Goal: Information Seeking & Learning: Check status

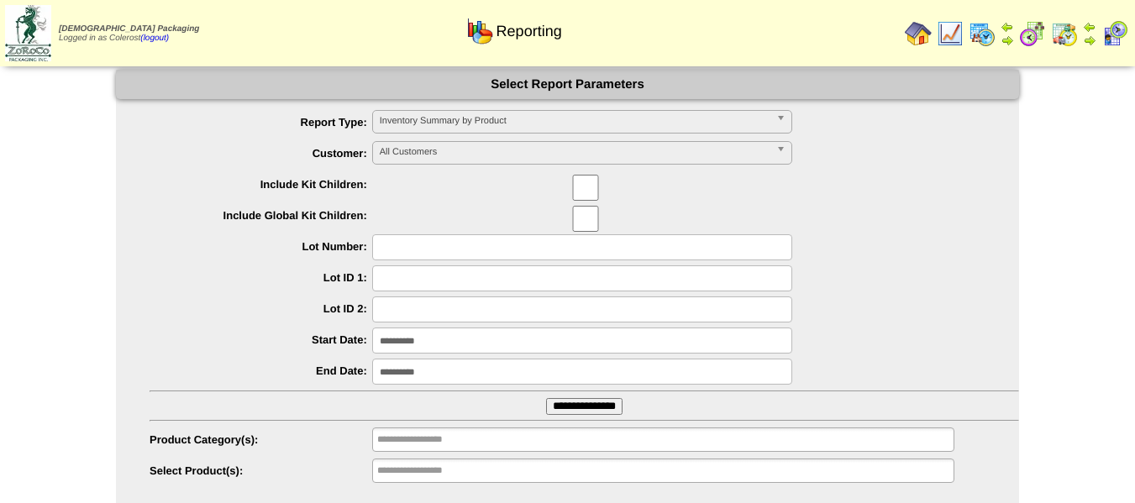
click at [409, 123] on span "Inventory Summary by Product" at bounding box center [575, 121] width 390 height 20
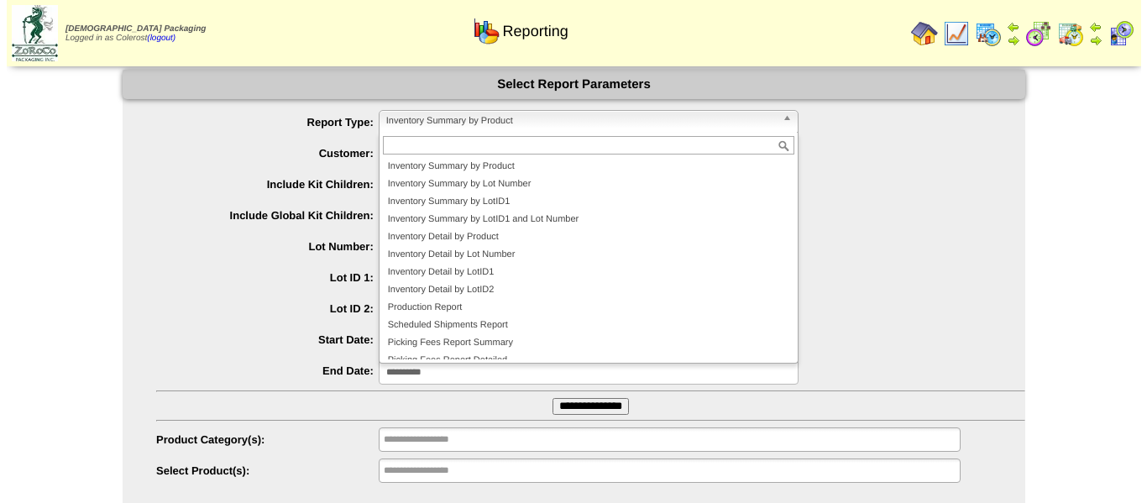
scroll to position [45, 0]
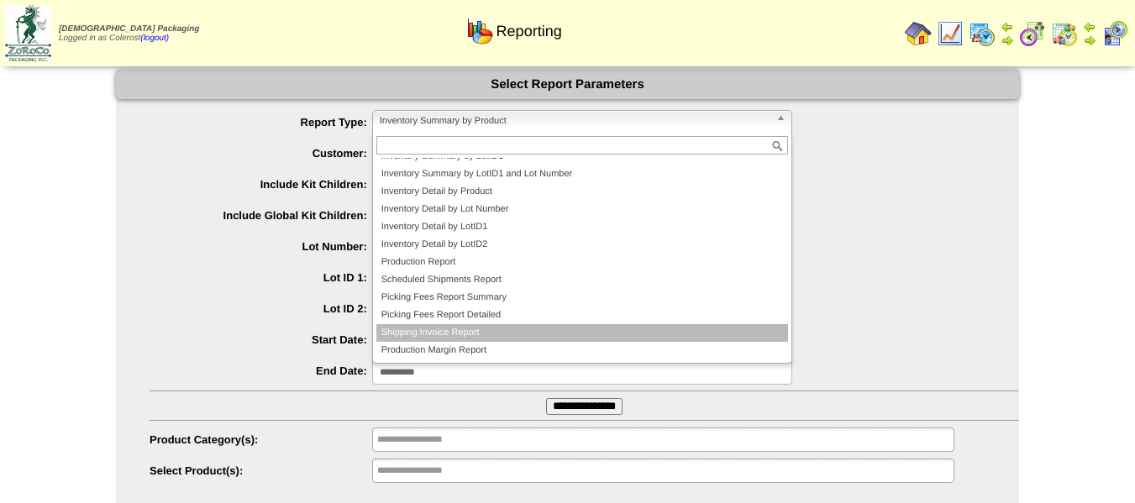
click at [447, 338] on li "Shipping Invoice Report" at bounding box center [582, 333] width 412 height 18
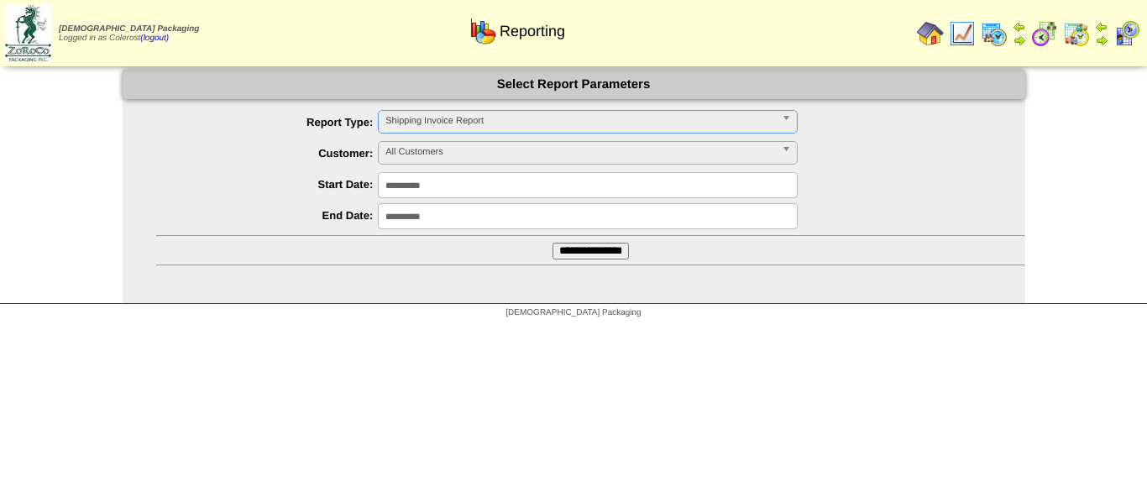
click at [418, 159] on span "All Customers" at bounding box center [581, 152] width 390 height 20
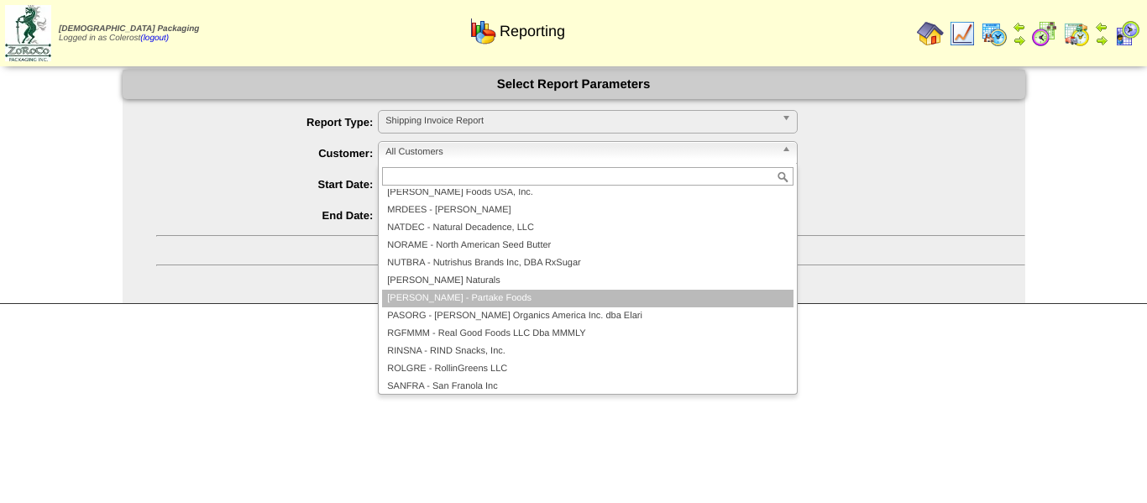
scroll to position [420, 0]
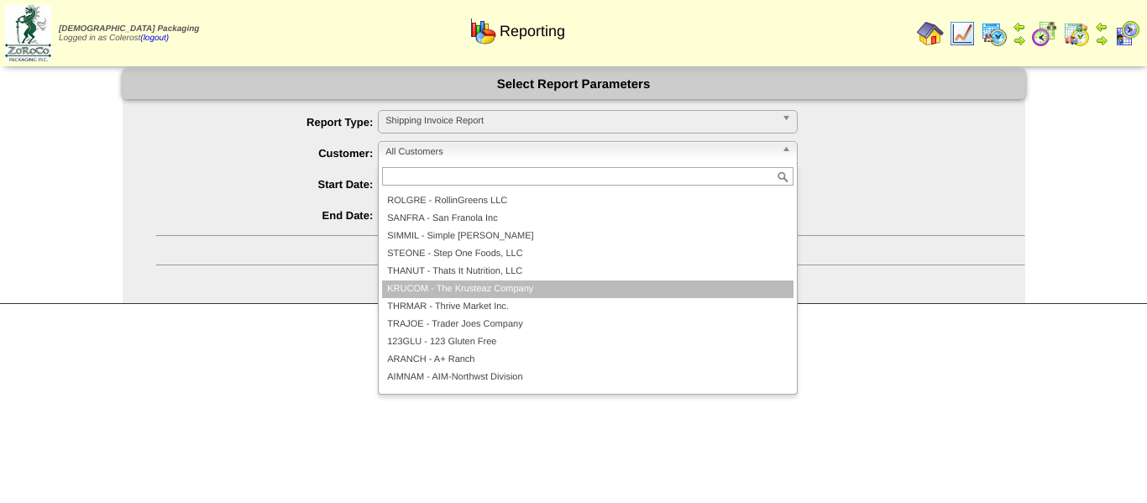
click at [465, 292] on li "KRUCOM - The Krusteaz Company" at bounding box center [588, 290] width 412 height 18
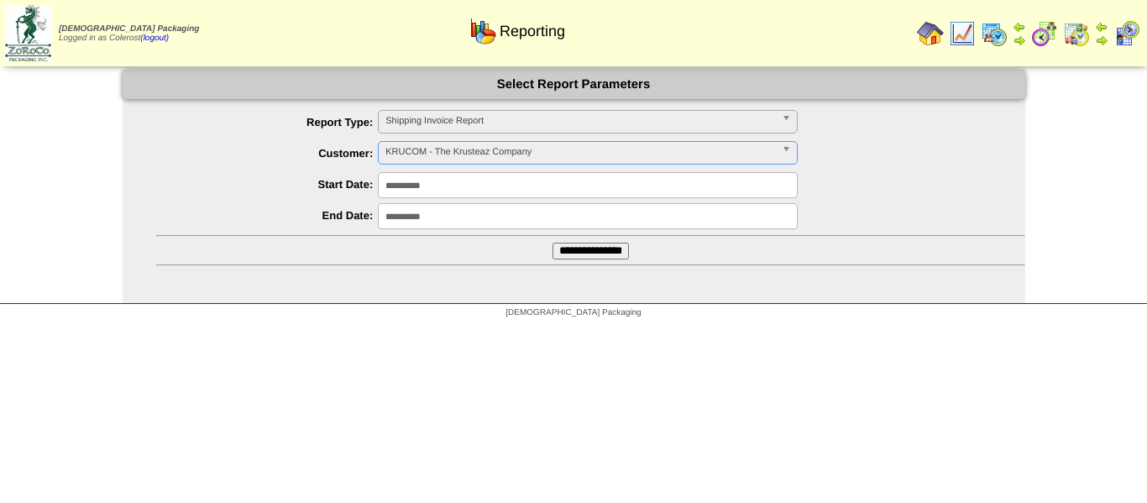
click at [574, 254] on input "**********" at bounding box center [591, 251] width 76 height 17
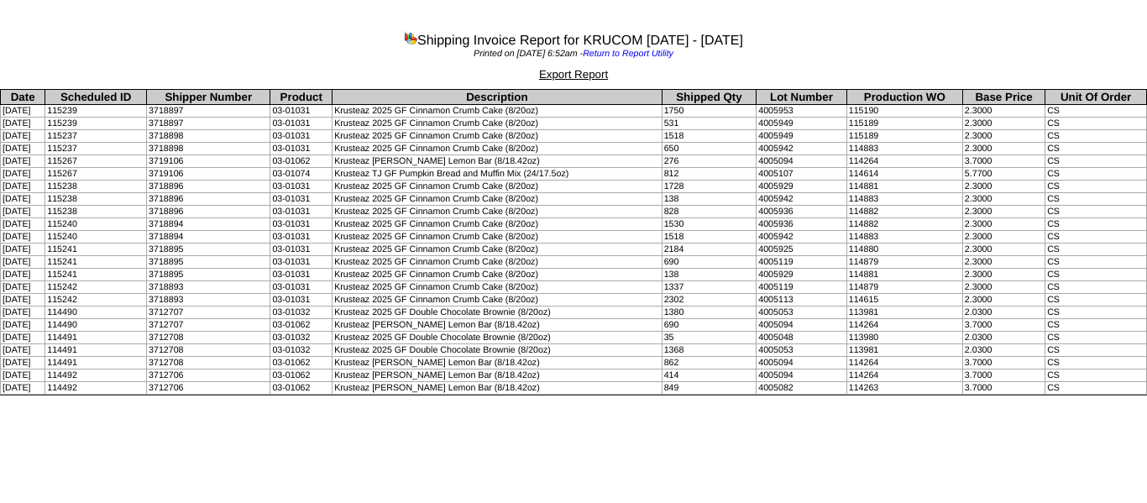
click at [45, 247] on td "08/12/2025" at bounding box center [23, 250] width 45 height 13
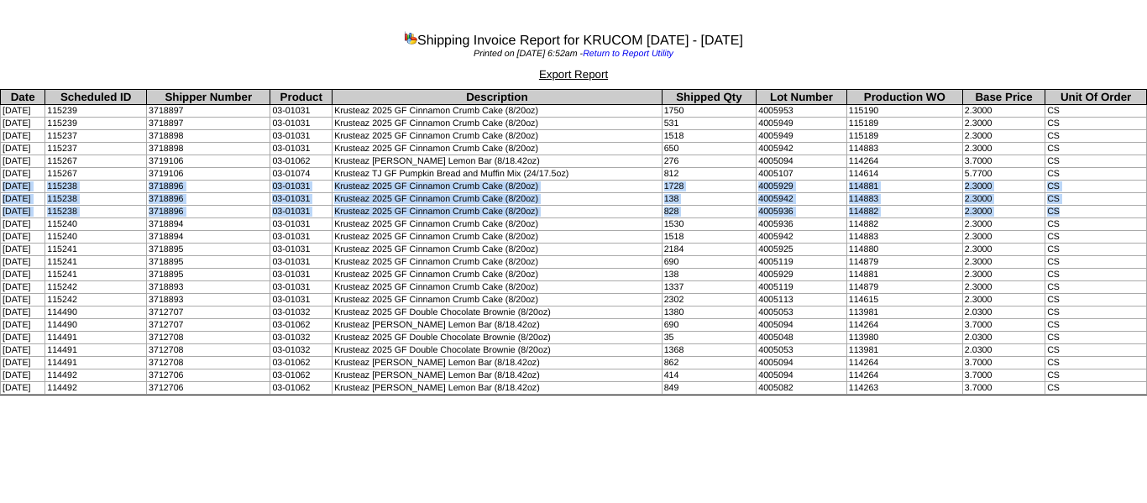
drag, startPoint x: 0, startPoint y: 185, endPoint x: 1079, endPoint y: 208, distance: 1079.6
click at [1079, 208] on tbody "Date Scheduled ID Shipper Number Product Description Shipped Qty Lot Number Pro…" at bounding box center [574, 242] width 1147 height 305
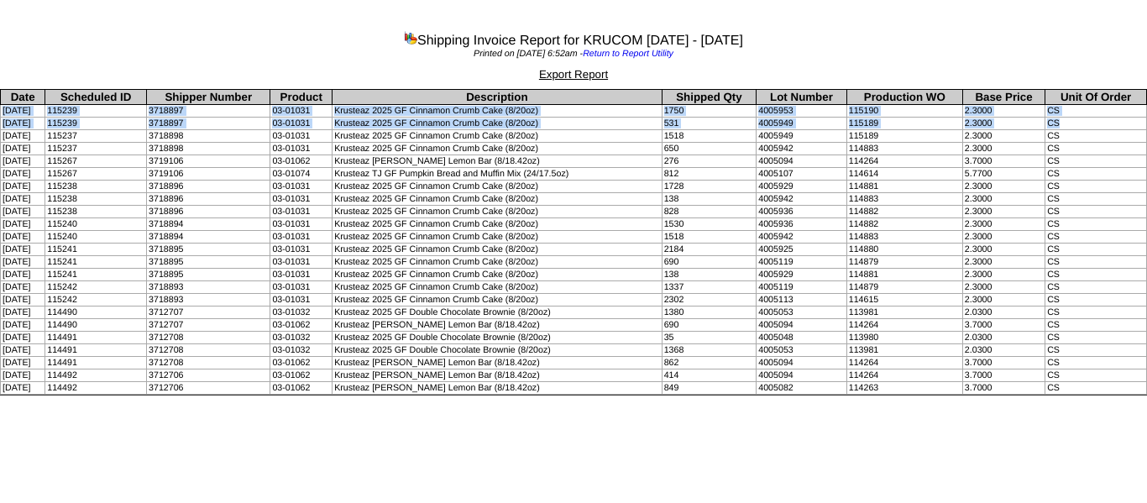
drag, startPoint x: 0, startPoint y: 112, endPoint x: 1077, endPoint y: 123, distance: 1076.9
click at [1076, 123] on tbody "Date Scheduled ID Shipper Number Product Description Shipped Qty Lot Number Pro…" at bounding box center [574, 242] width 1147 height 305
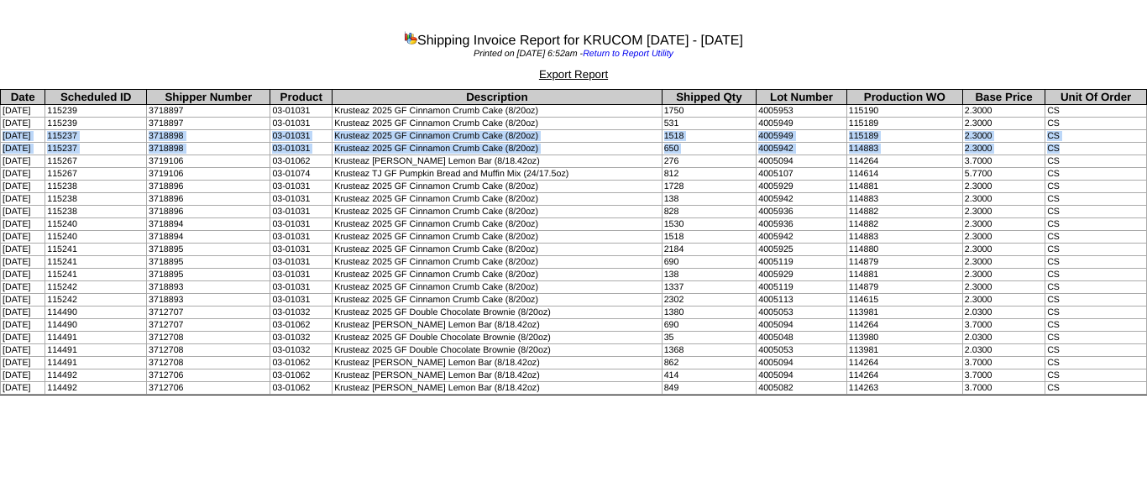
drag, startPoint x: 1, startPoint y: 133, endPoint x: 1074, endPoint y: 141, distance: 1073.5
click at [1074, 141] on tbody "Date Scheduled ID Shipper Number Product Description Shipped Qty Lot Number Pro…" at bounding box center [574, 242] width 1147 height 305
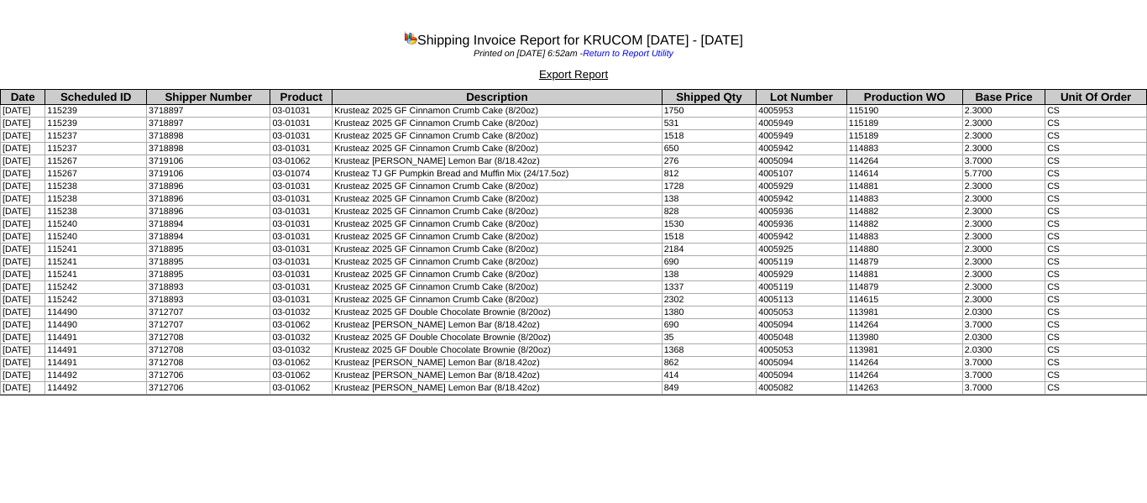
drag, startPoint x: 50, startPoint y: 170, endPoint x: 16, endPoint y: 165, distance: 34.8
click at [45, 170] on td "08/15/2025" at bounding box center [23, 174] width 45 height 13
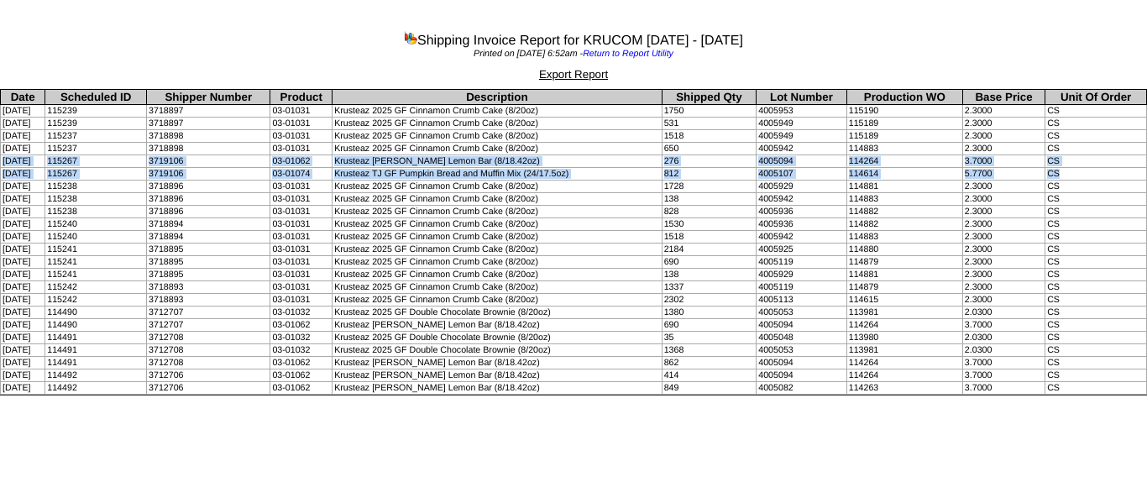
drag, startPoint x: 3, startPoint y: 161, endPoint x: 1089, endPoint y: 172, distance: 1086.9
click at [1089, 172] on tbody "Date Scheduled ID Shipper Number Product Description Shipped Qty Lot Number Pro…" at bounding box center [574, 242] width 1147 height 305
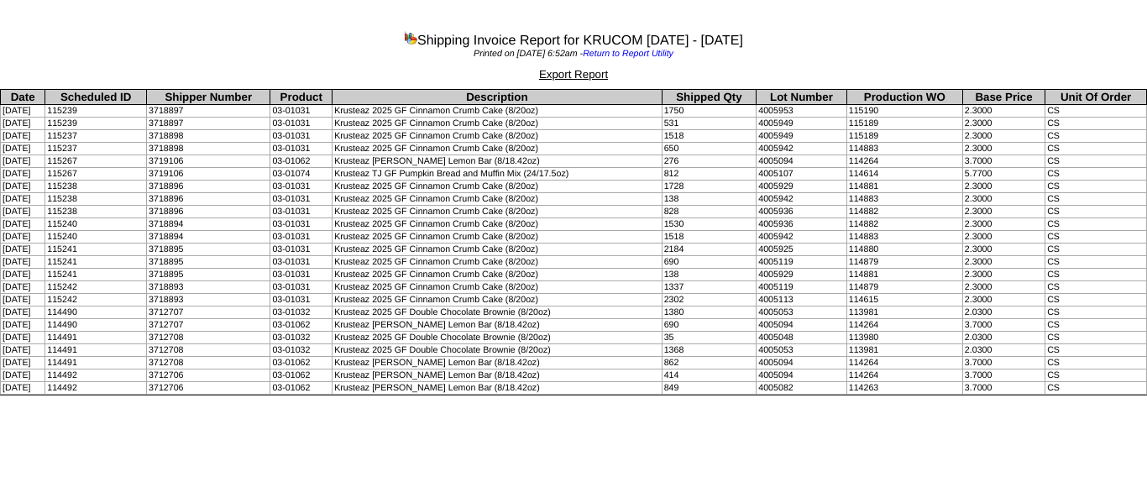
click at [462, 193] on td "Krusteaz 2025 GF Cinnamon Crumb Cake (8/20oz)" at bounding box center [498, 199] width 330 height 13
click at [519, 163] on td "Krusteaz GF Meyer Lemon Bar (8/18.42oz)" at bounding box center [498, 161] width 330 height 13
drag, startPoint x: 524, startPoint y: 162, endPoint x: 350, endPoint y: 164, distance: 173.9
click at [350, 164] on td "Krusteaz GF Meyer Lemon Bar (8/18.42oz)" at bounding box center [498, 161] width 330 height 13
copy td "Krusteaz GF Meyer Lemon Bar (8/18.42oz)"
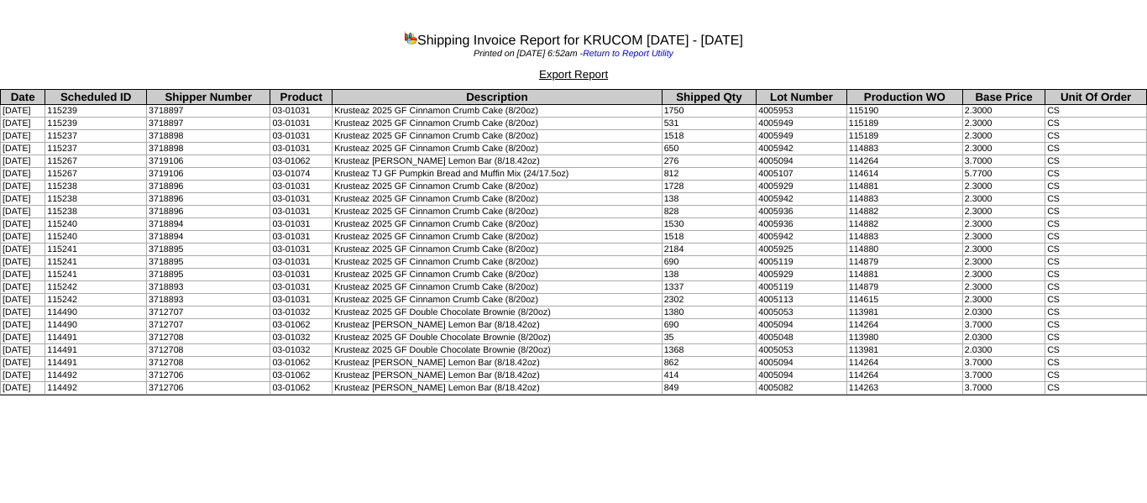
click at [587, 176] on td "Krusteaz TJ GF Pumpkin Bread and Muffin Mix (24/17.5oz)" at bounding box center [498, 174] width 330 height 13
drag, startPoint x: 587, startPoint y: 173, endPoint x: 346, endPoint y: 174, distance: 241.1
click at [346, 174] on tr "08/15/2025 115267 3719106 03-01074 Krusteaz TJ GF Pumpkin Bread and Muffin Mix …" at bounding box center [574, 174] width 1147 height 13
copy tr "Krusteaz TJ GF Pumpkin Bread and Muffin Mix (24/17.5oz)"
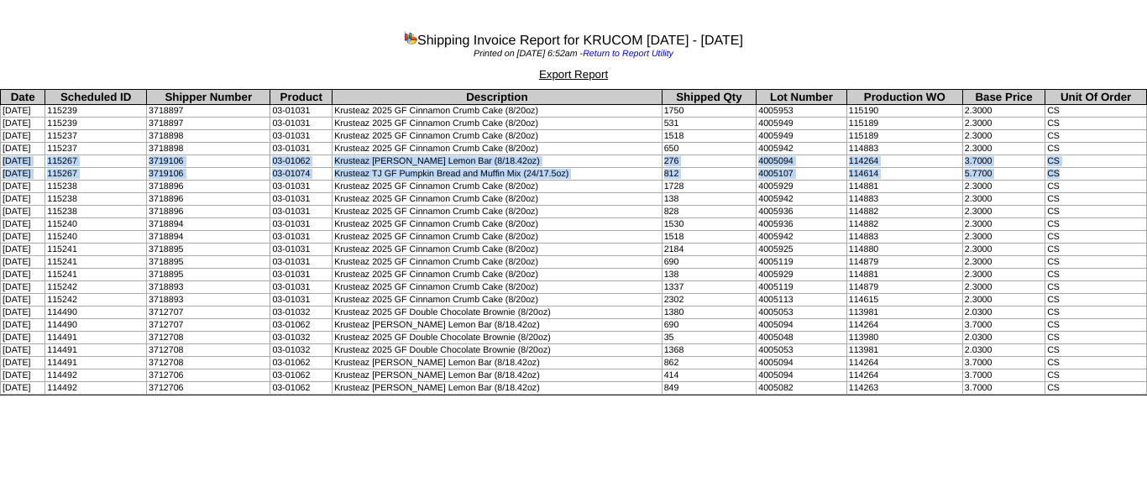
drag, startPoint x: 0, startPoint y: 157, endPoint x: 1093, endPoint y: 168, distance: 1092.8
click at [1093, 168] on tbody "Date Scheduled ID Shipper Number Product Description Shipped Qty Lot Number Pro…" at bounding box center [574, 242] width 1147 height 305
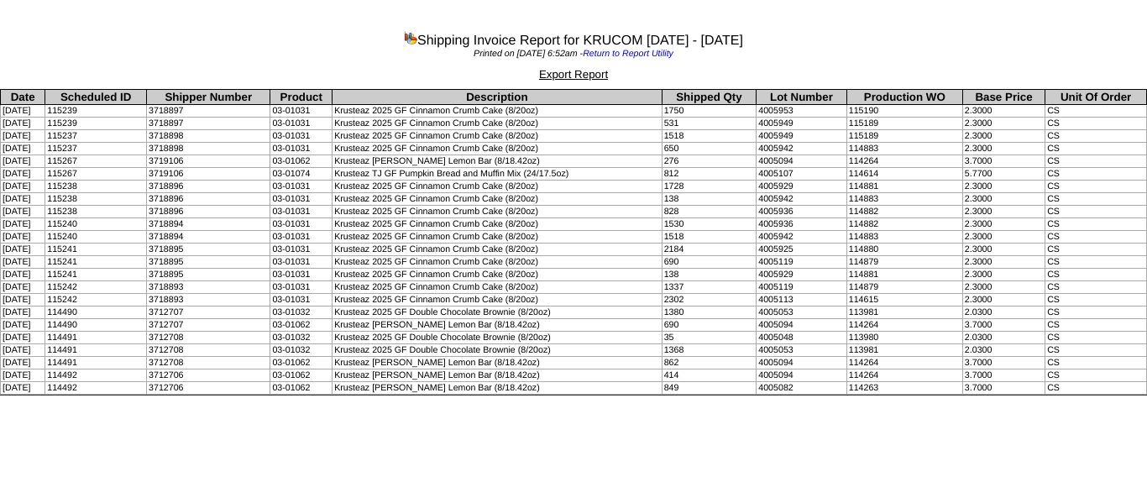
click at [275, 28] on div "Shipping Invoice Report for KRUCOM 08/01/2025 - 08/22/2025" at bounding box center [573, 37] width 1147 height 23
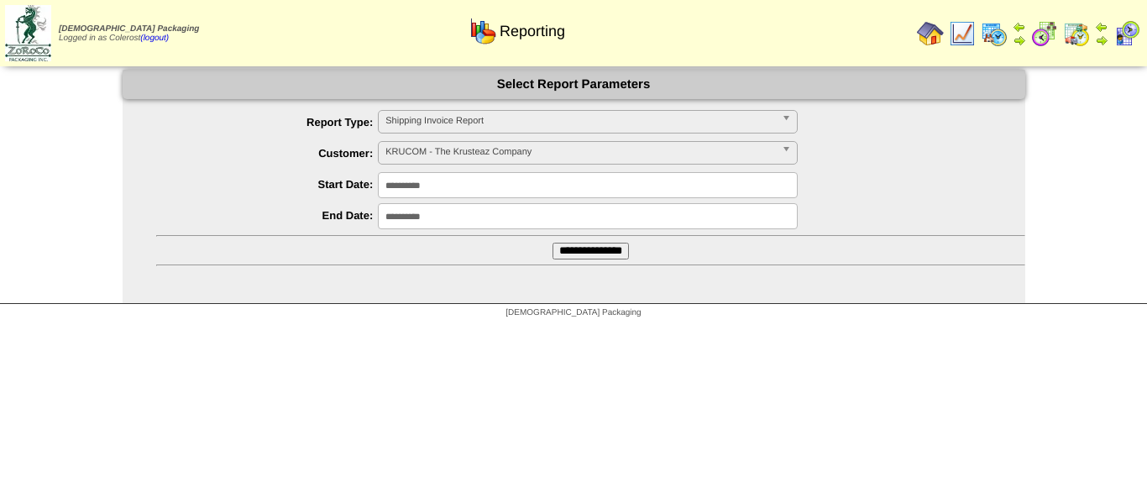
click at [430, 147] on span "KRUCOM - The Krusteaz Company" at bounding box center [581, 152] width 390 height 20
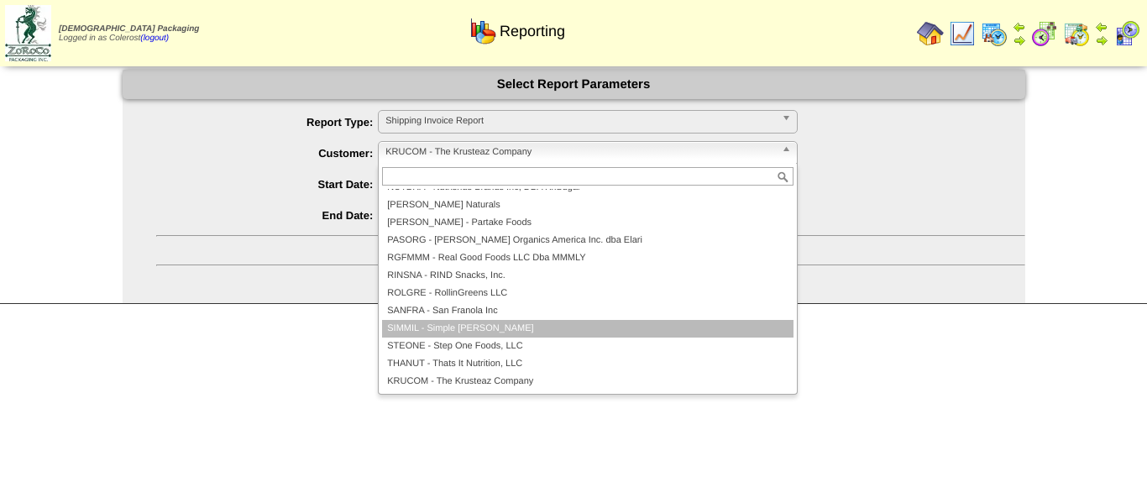
scroll to position [412, 0]
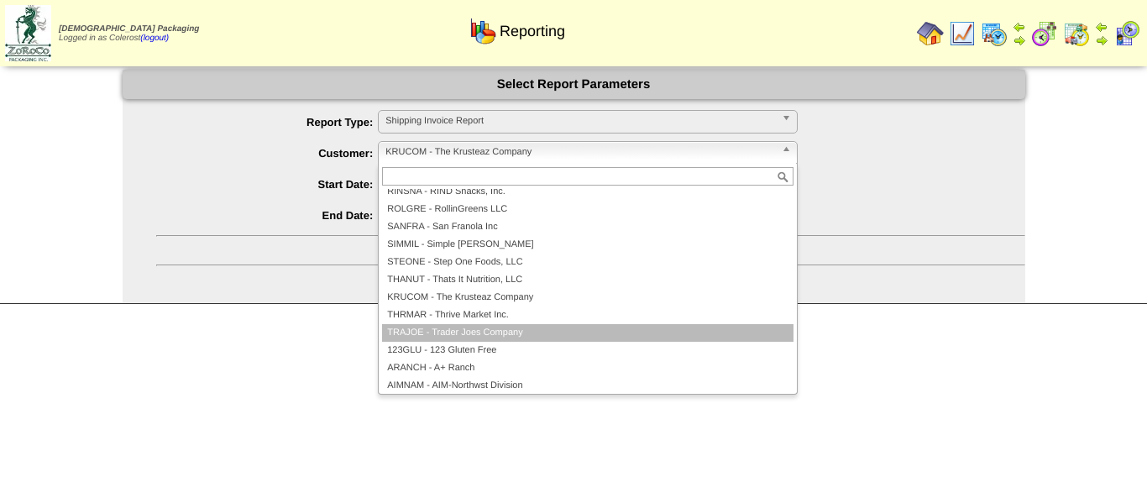
click at [431, 333] on li "TRAJOE - Trader Joes Company" at bounding box center [588, 333] width 412 height 18
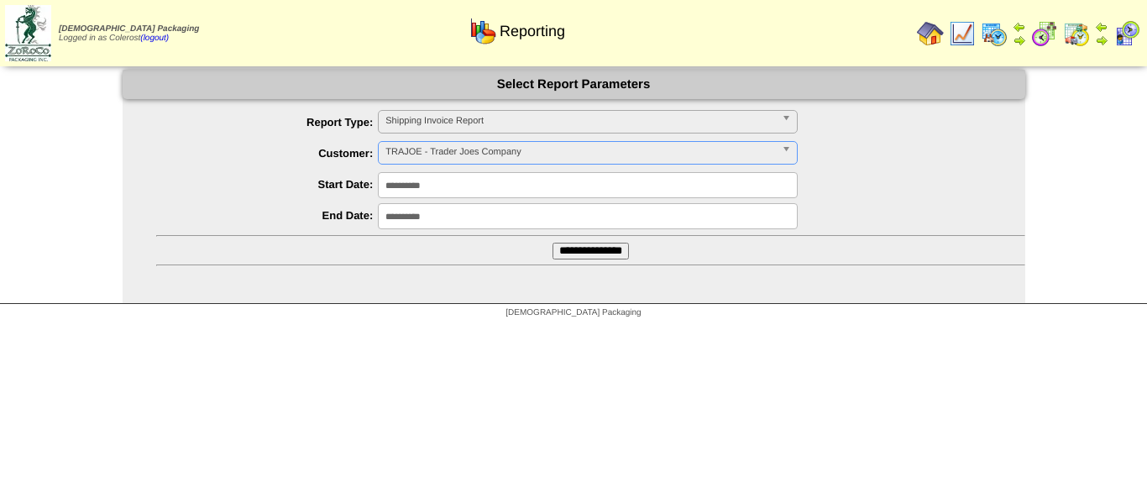
click at [565, 246] on input "**********" at bounding box center [591, 251] width 76 height 17
